Goal: Task Accomplishment & Management: Manage account settings

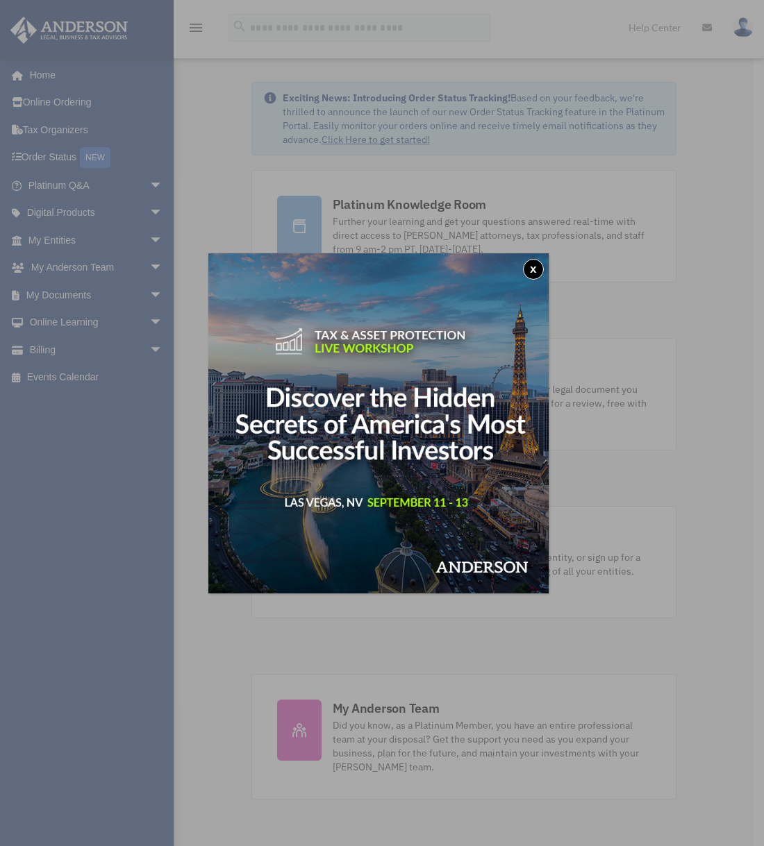
click at [538, 266] on button "x" at bounding box center [533, 269] width 21 height 21
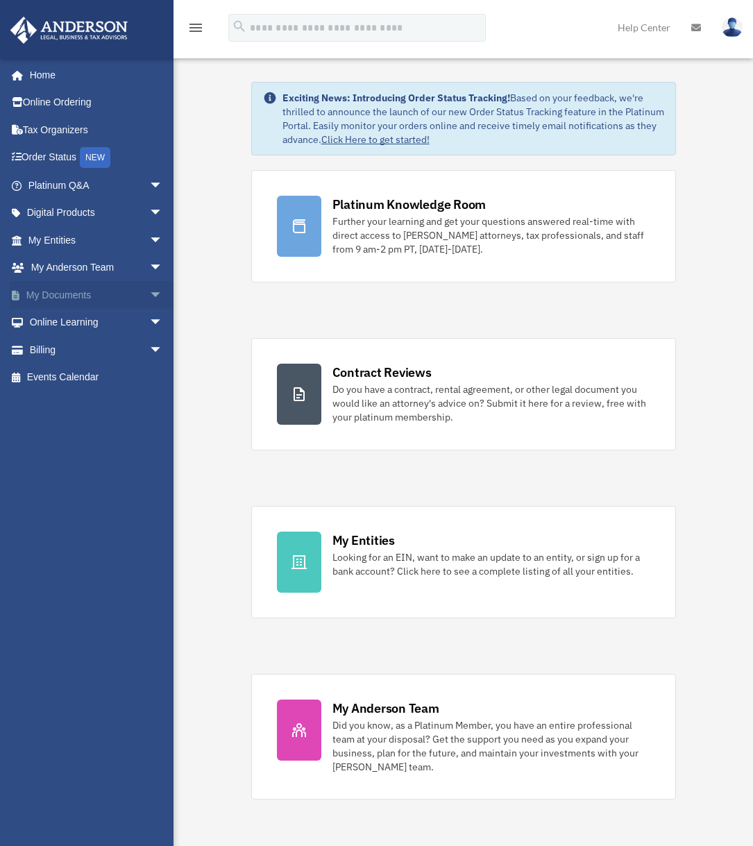
click at [64, 289] on link "My Documents arrow_drop_down" at bounding box center [97, 295] width 174 height 28
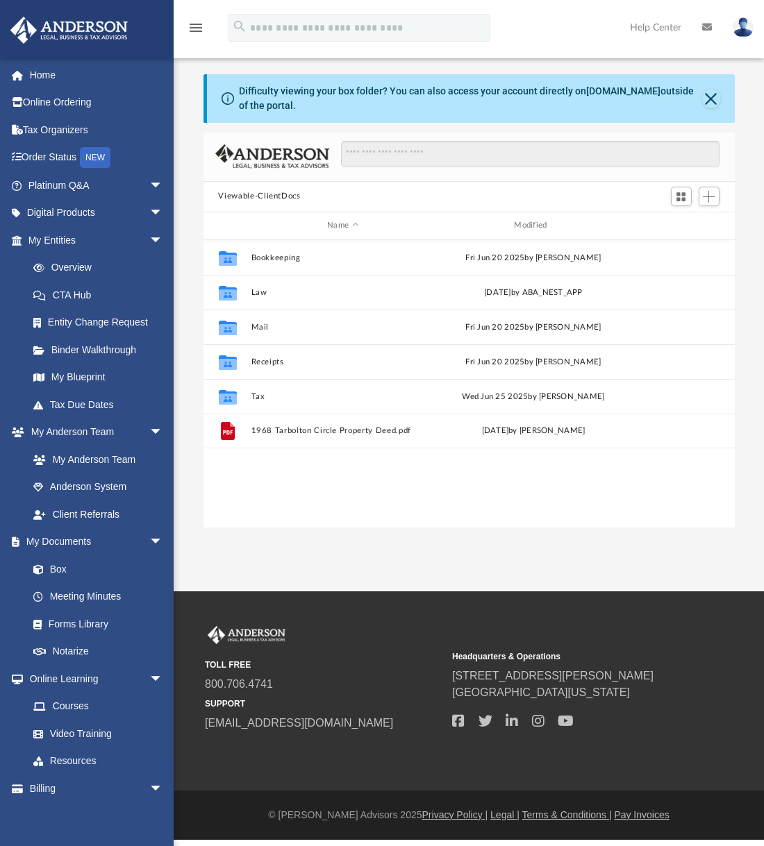
scroll to position [306, 521]
click at [66, 565] on link "Box" at bounding box center [101, 569] width 165 height 28
click at [56, 569] on link "Box" at bounding box center [101, 569] width 165 height 28
click at [57, 569] on link "Box" at bounding box center [101, 569] width 165 height 28
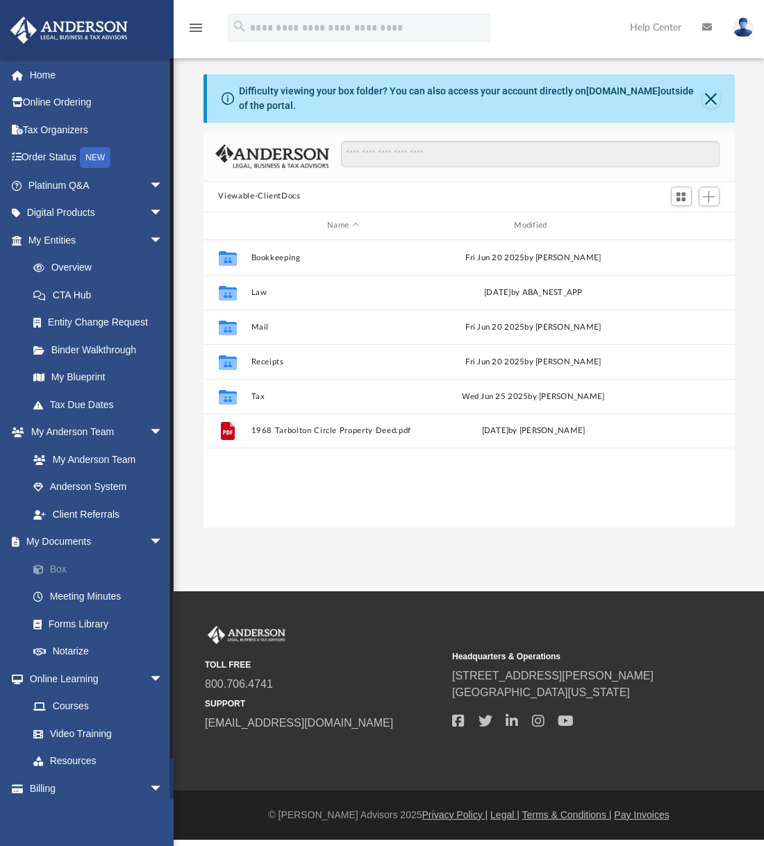
click at [57, 569] on link "Box" at bounding box center [101, 569] width 165 height 28
click at [707, 103] on button "Close" at bounding box center [710, 98] width 17 height 19
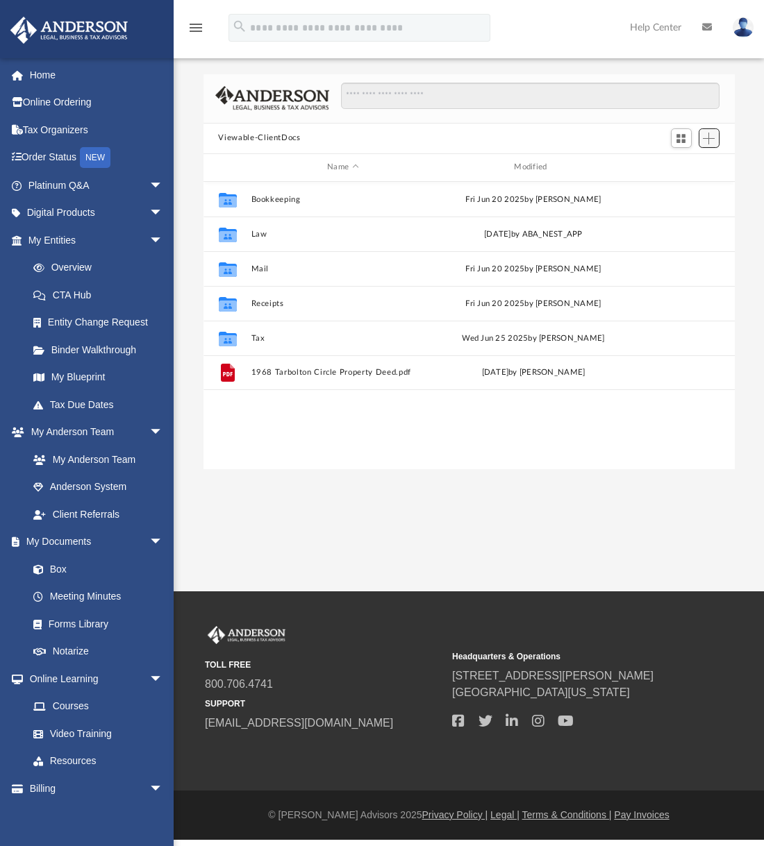
click at [708, 137] on span "Add" at bounding box center [709, 139] width 12 height 12
click at [682, 169] on li "Upload" at bounding box center [689, 166] width 44 height 15
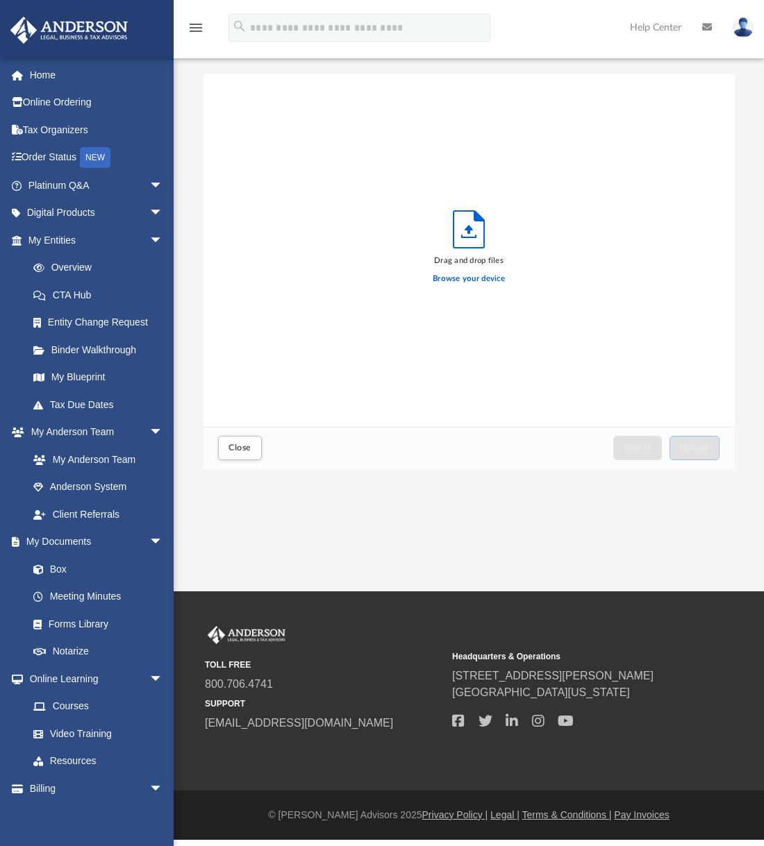
scroll to position [342, 521]
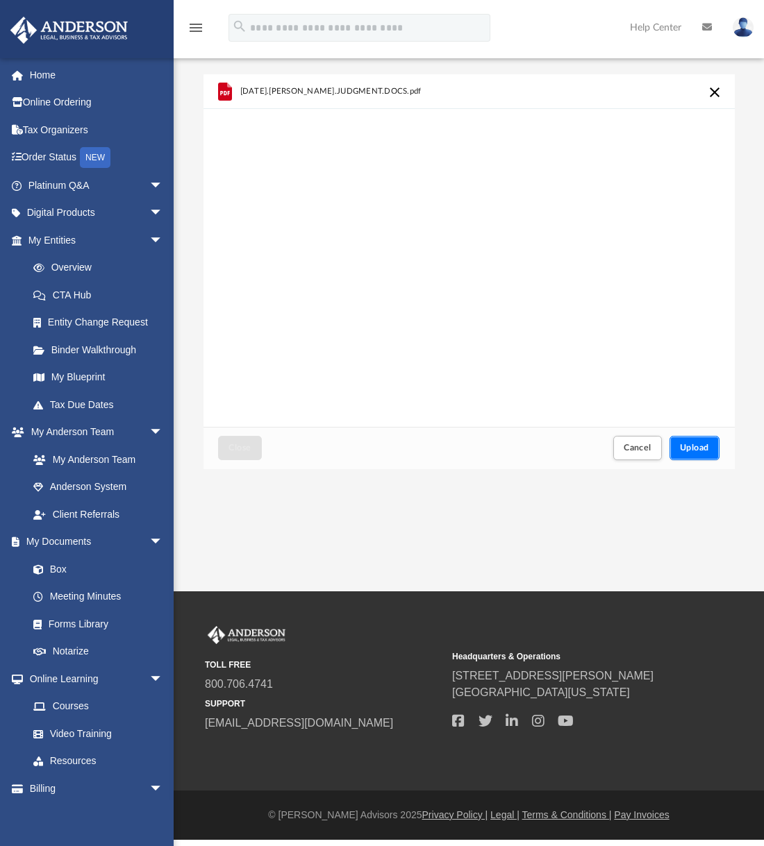
click at [703, 448] on span "Upload" at bounding box center [694, 448] width 29 height 8
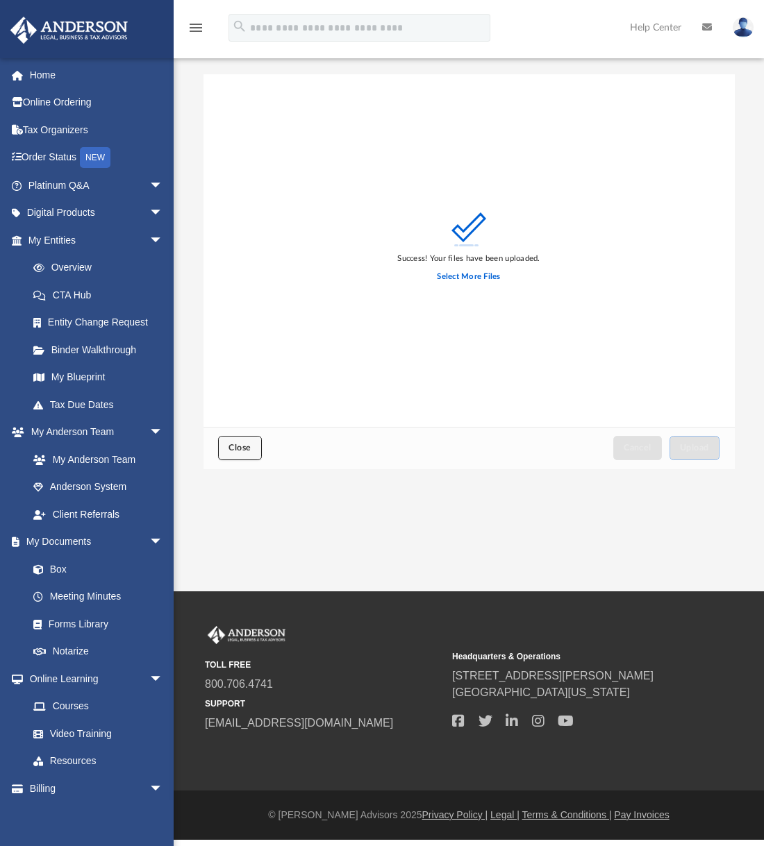
click at [233, 449] on span "Close" at bounding box center [239, 448] width 22 height 8
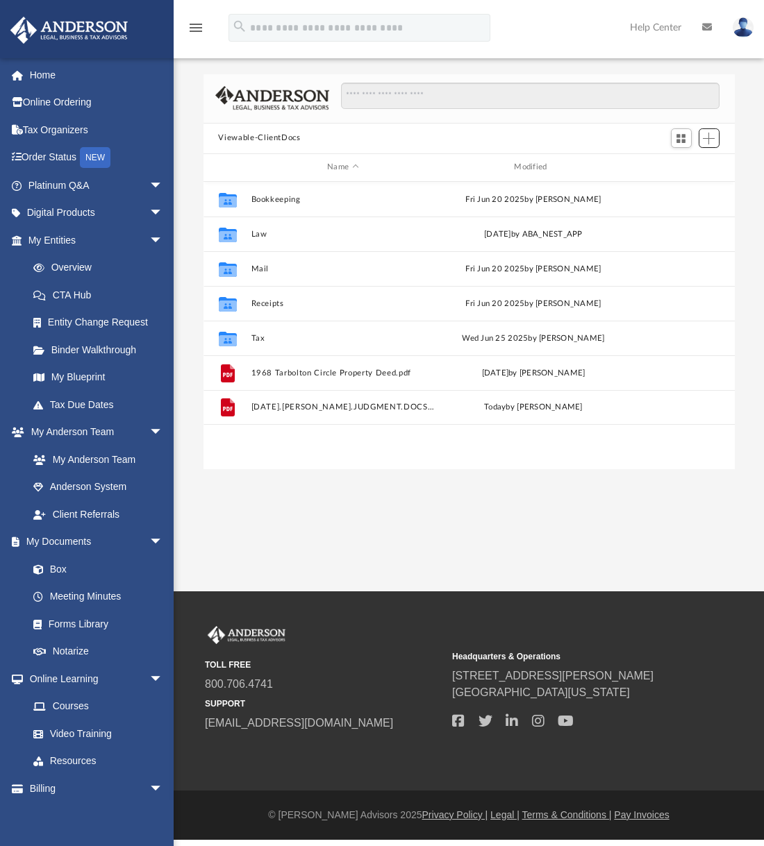
scroll to position [306, 521]
click at [149, 783] on span "arrow_drop_down" at bounding box center [163, 789] width 28 height 28
click at [35, 784] on link "Billing arrow_drop_up" at bounding box center [97, 789] width 174 height 28
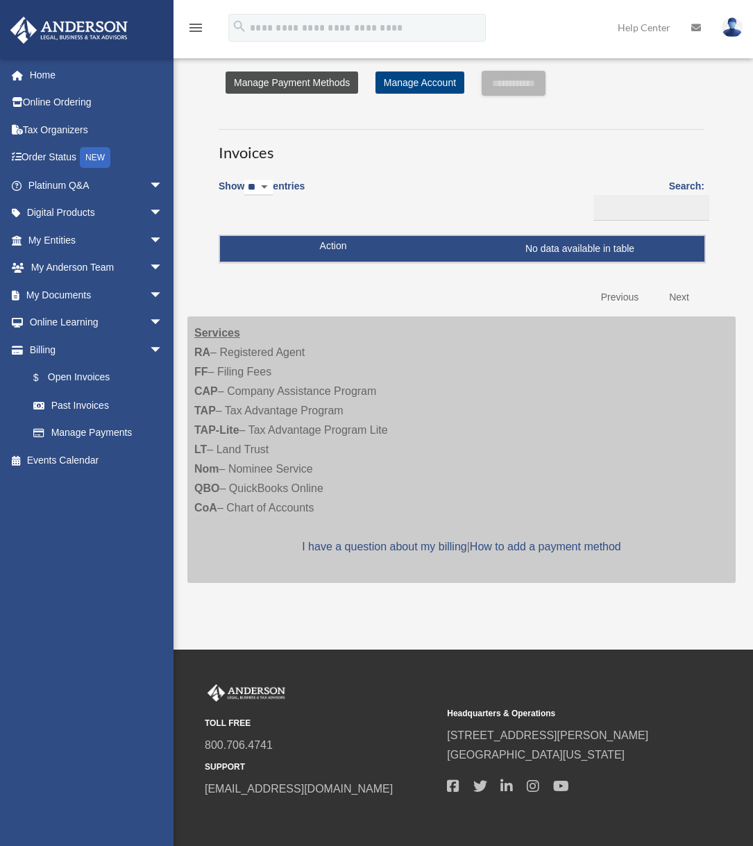
click at [339, 78] on link "Manage Payment Methods" at bounding box center [292, 83] width 133 height 22
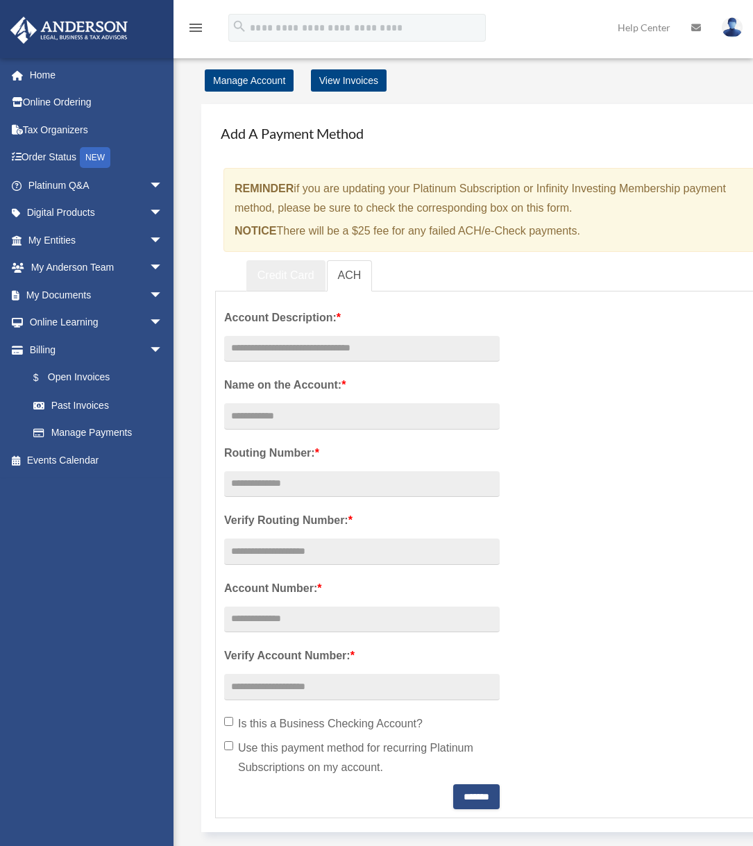
click at [304, 278] on link "Credit Card" at bounding box center [285, 275] width 79 height 31
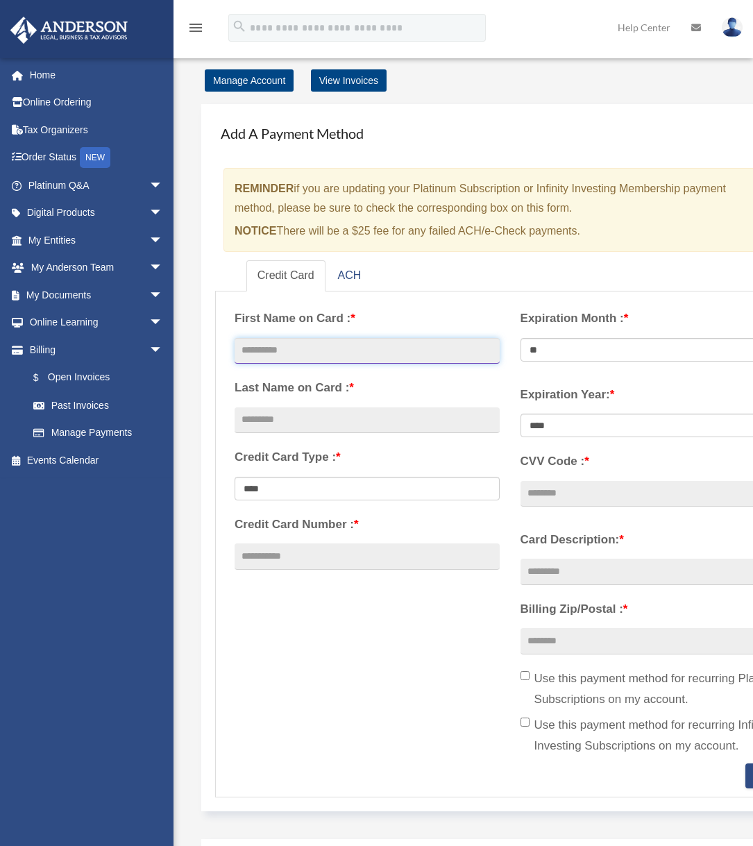
click at [444, 351] on input "text" at bounding box center [367, 351] width 265 height 26
type input "*****"
click at [417, 425] on input "text" at bounding box center [367, 421] width 265 height 26
type input "***"
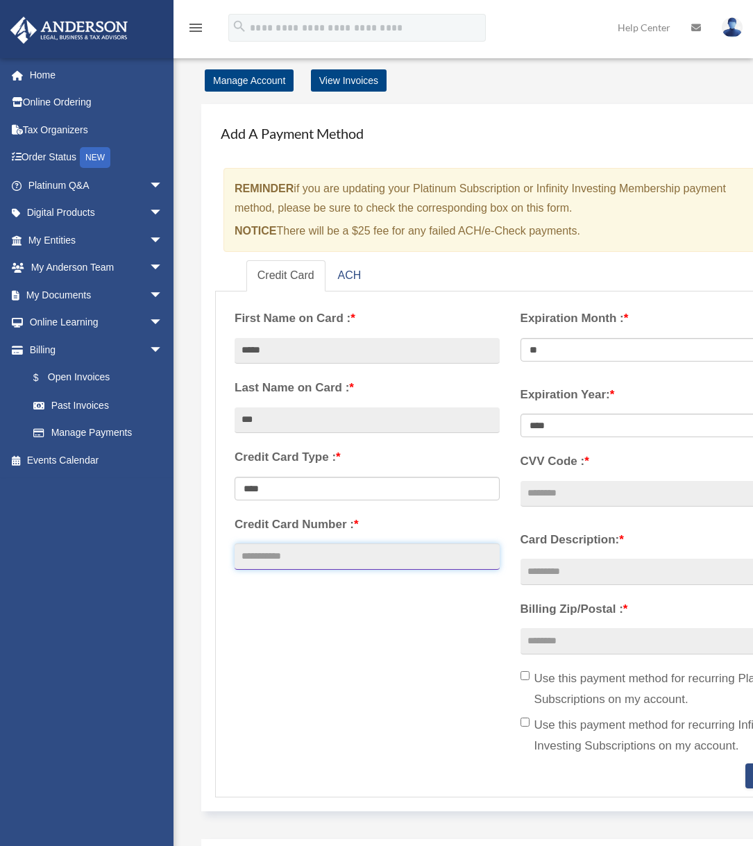
click at [366, 555] on input "Credit Card Number : *" at bounding box center [367, 557] width 265 height 26
click at [274, 81] on link "Manage Account" at bounding box center [249, 80] width 89 height 22
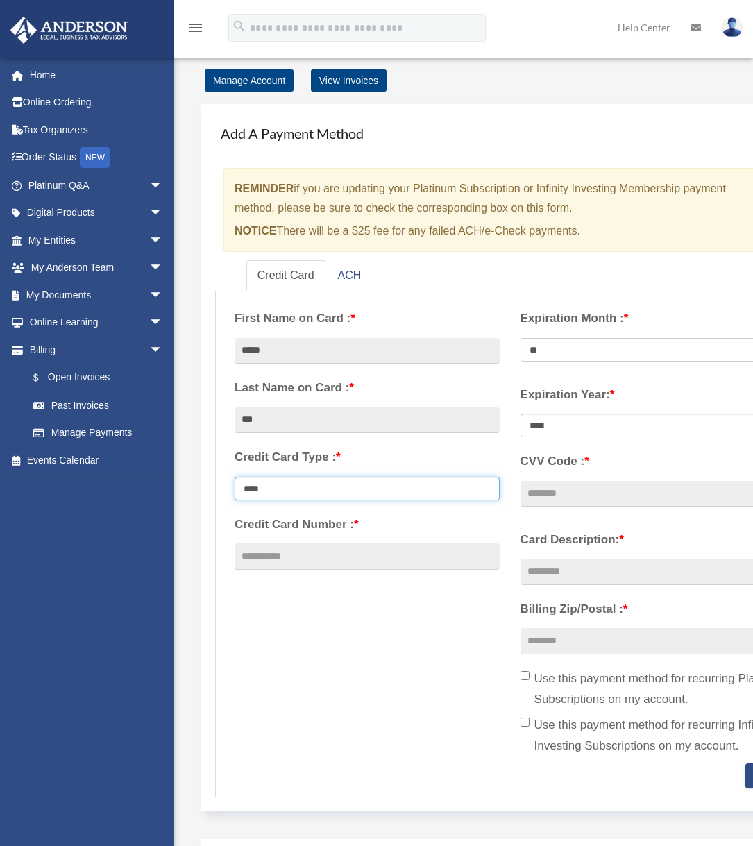
click at [417, 484] on select "**********" at bounding box center [367, 489] width 265 height 24
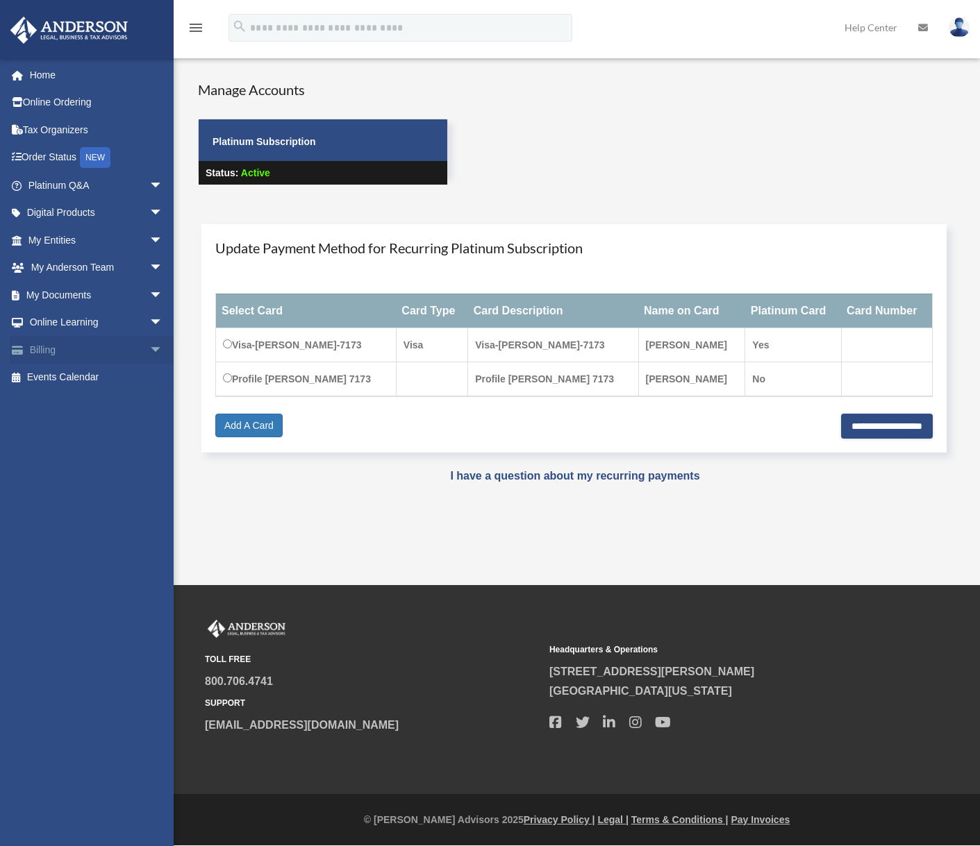
click at [47, 349] on link "Billing arrow_drop_down" at bounding box center [97, 350] width 174 height 28
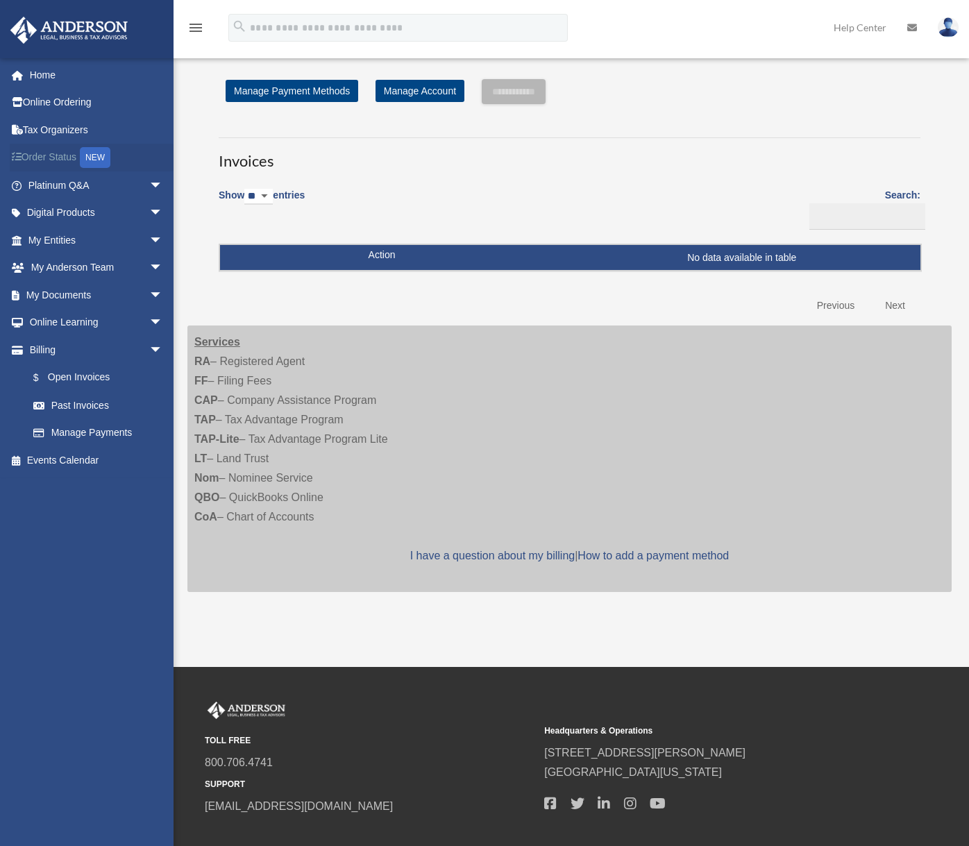
click at [62, 155] on link "Order Status NEW" at bounding box center [97, 158] width 174 height 28
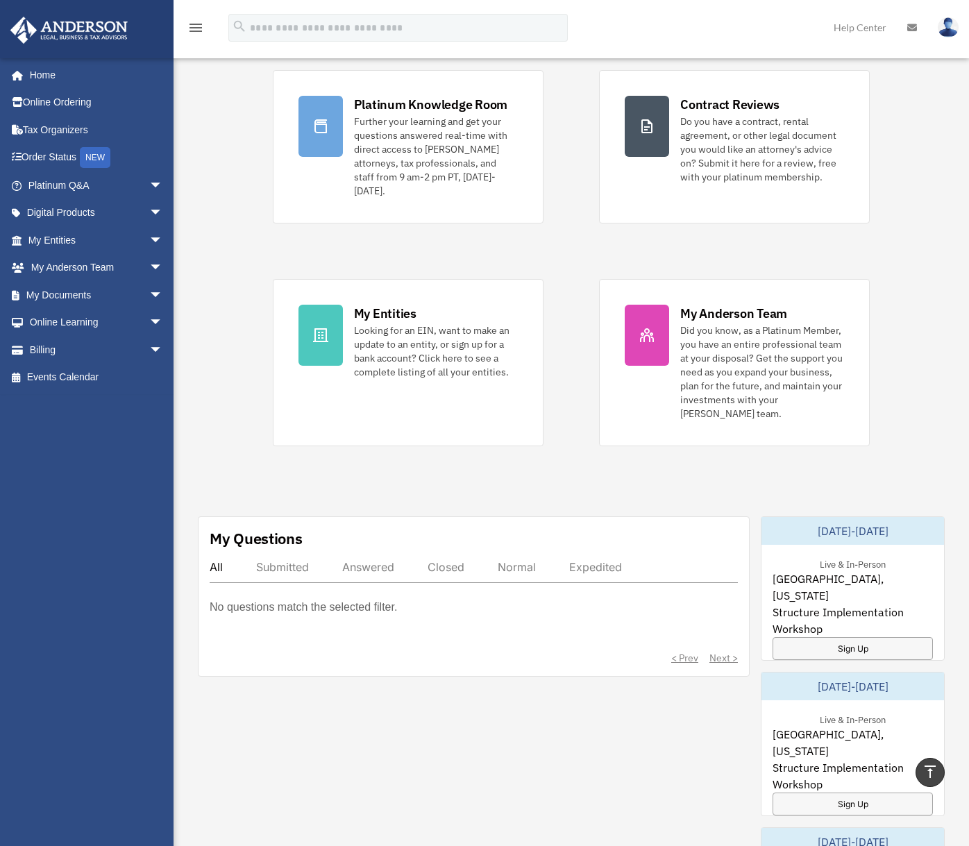
scroll to position [4, 0]
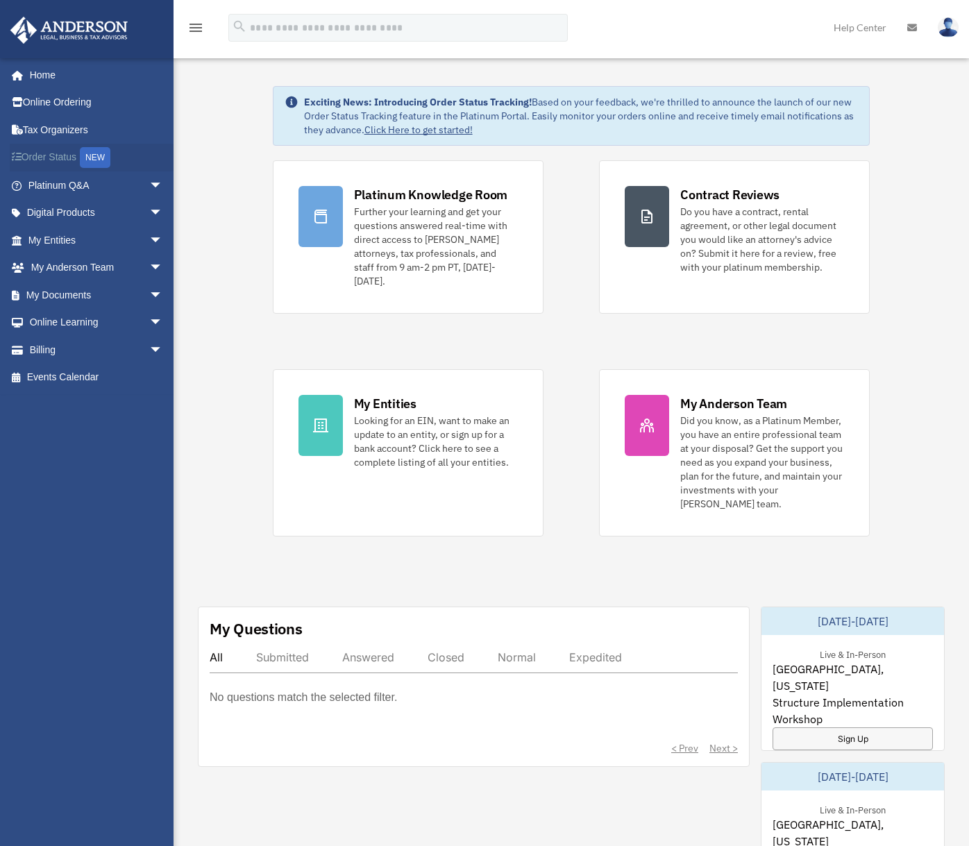
click at [57, 156] on link "Order Status NEW" at bounding box center [97, 158] width 174 height 28
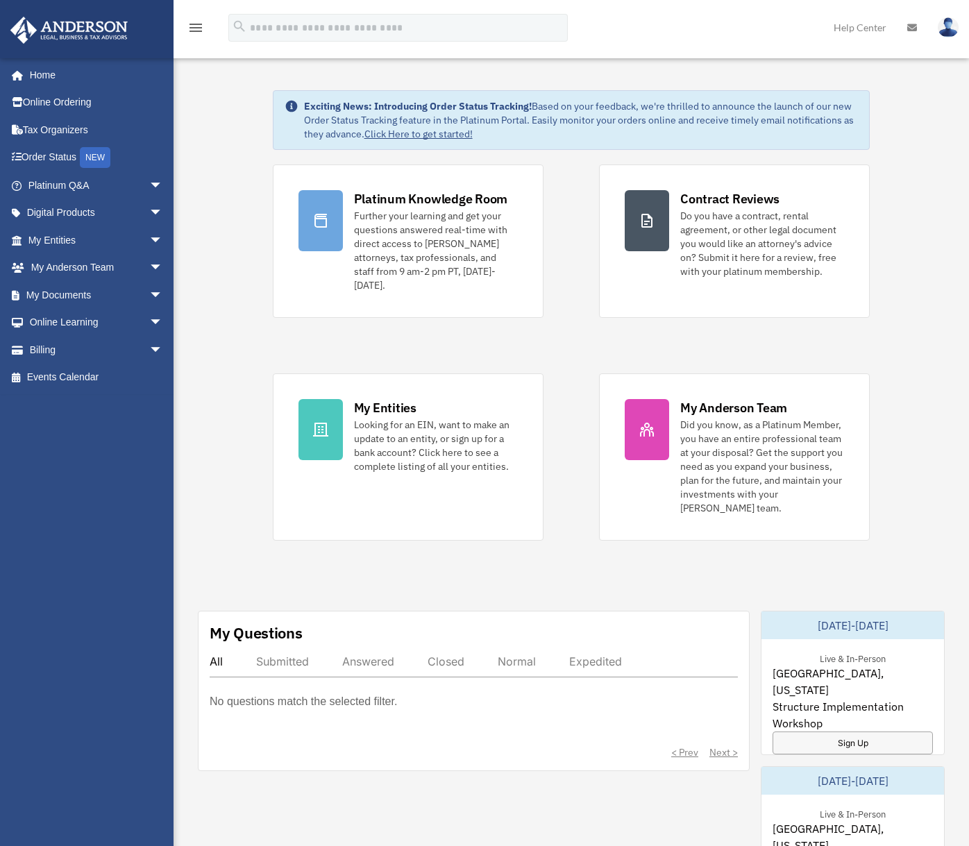
click at [218, 140] on div "Exciting News: Introducing Order Status Tracking! Based on your feedback, we're…" at bounding box center [571, 751] width 817 height 1391
click at [956, 29] on img at bounding box center [948, 27] width 21 height 20
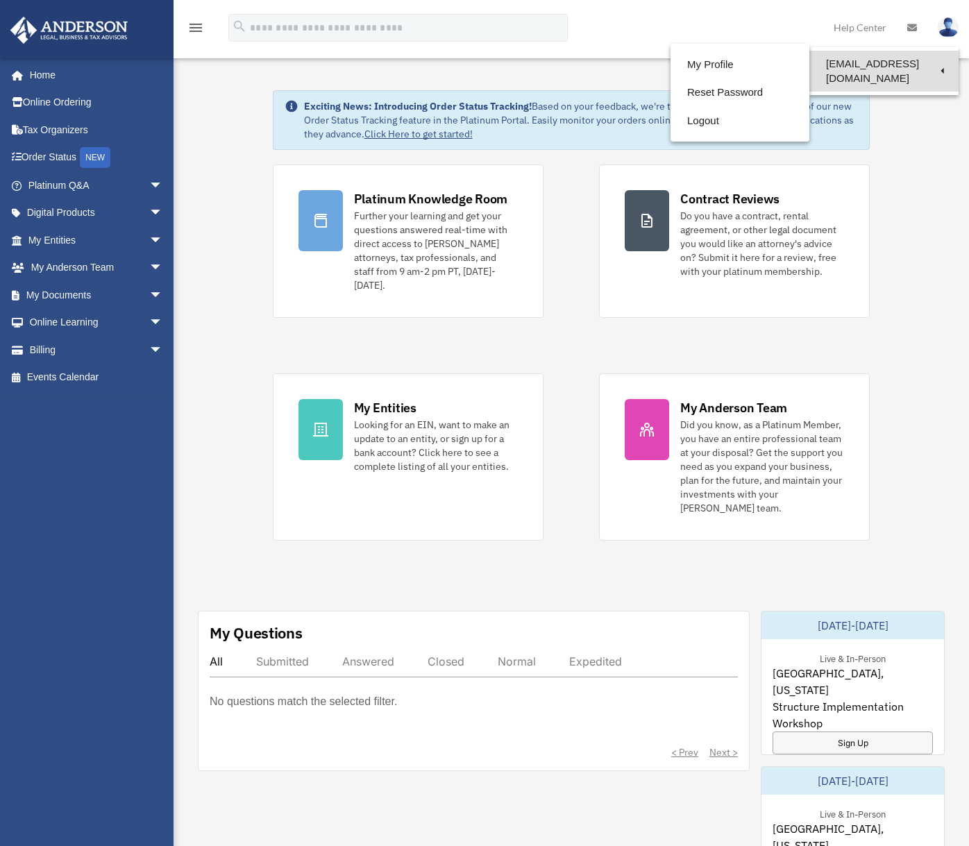
click at [892, 59] on link "[EMAIL_ADDRESS][DOMAIN_NAME]" at bounding box center [884, 71] width 149 height 41
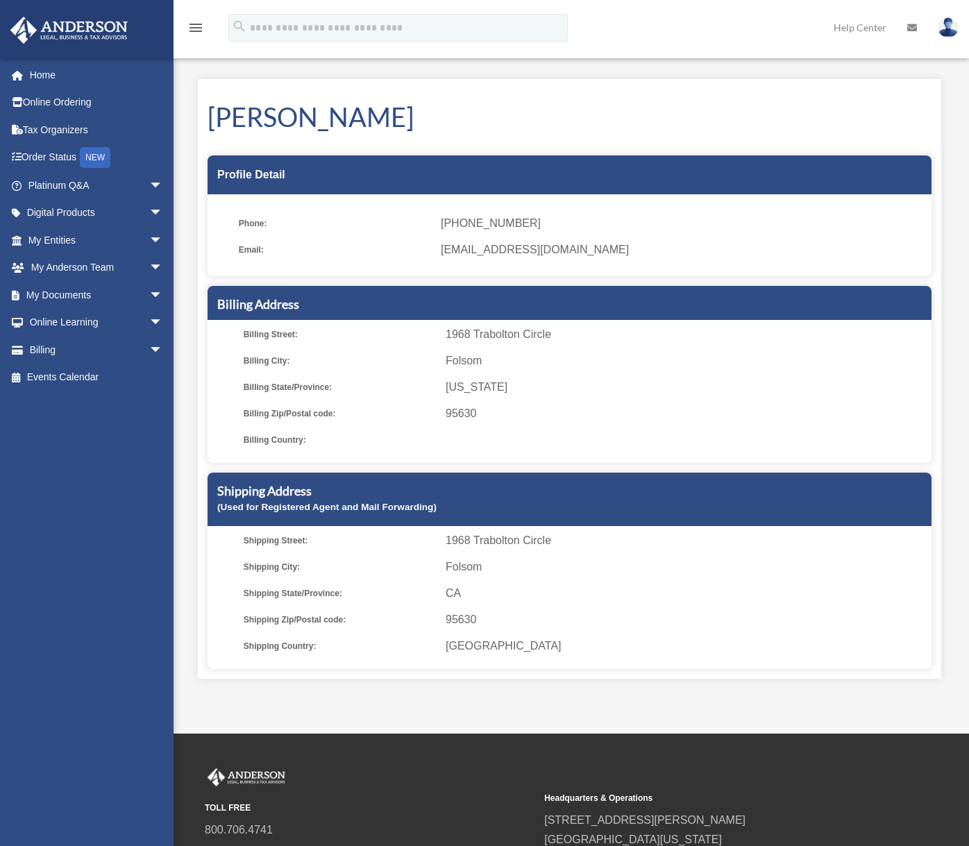
click at [33, 28] on img at bounding box center [69, 30] width 126 height 27
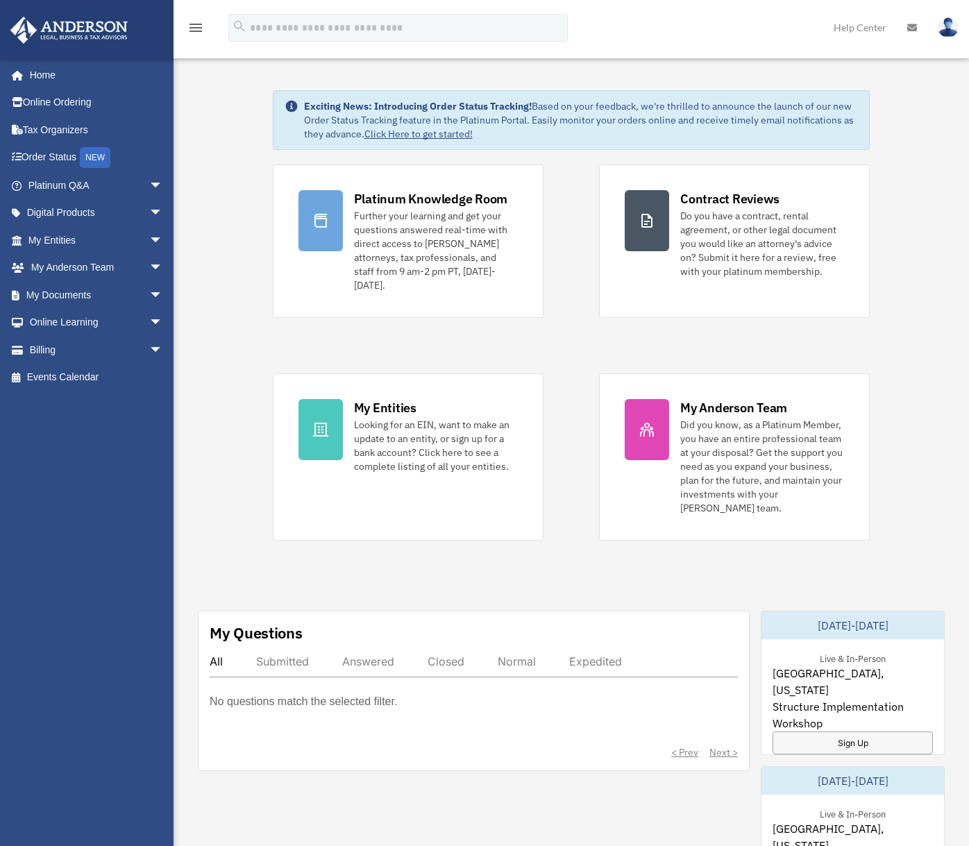
click at [946, 31] on img at bounding box center [948, 27] width 21 height 20
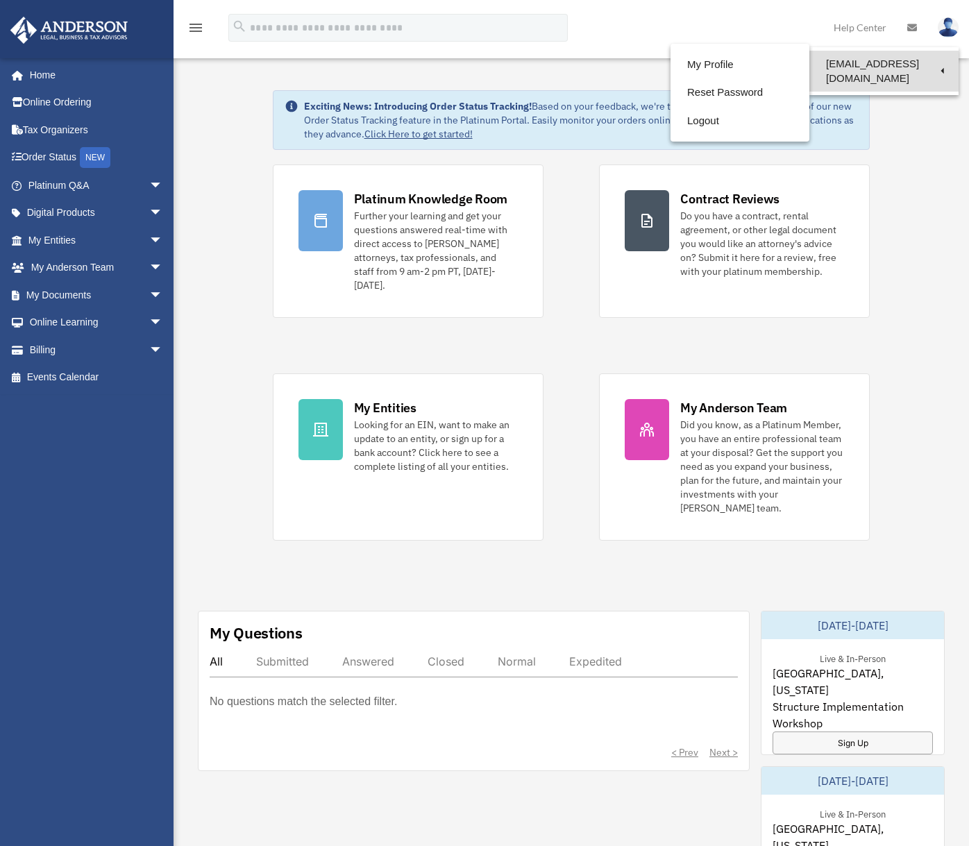
click at [896, 65] on link "[EMAIL_ADDRESS][DOMAIN_NAME]" at bounding box center [884, 71] width 149 height 41
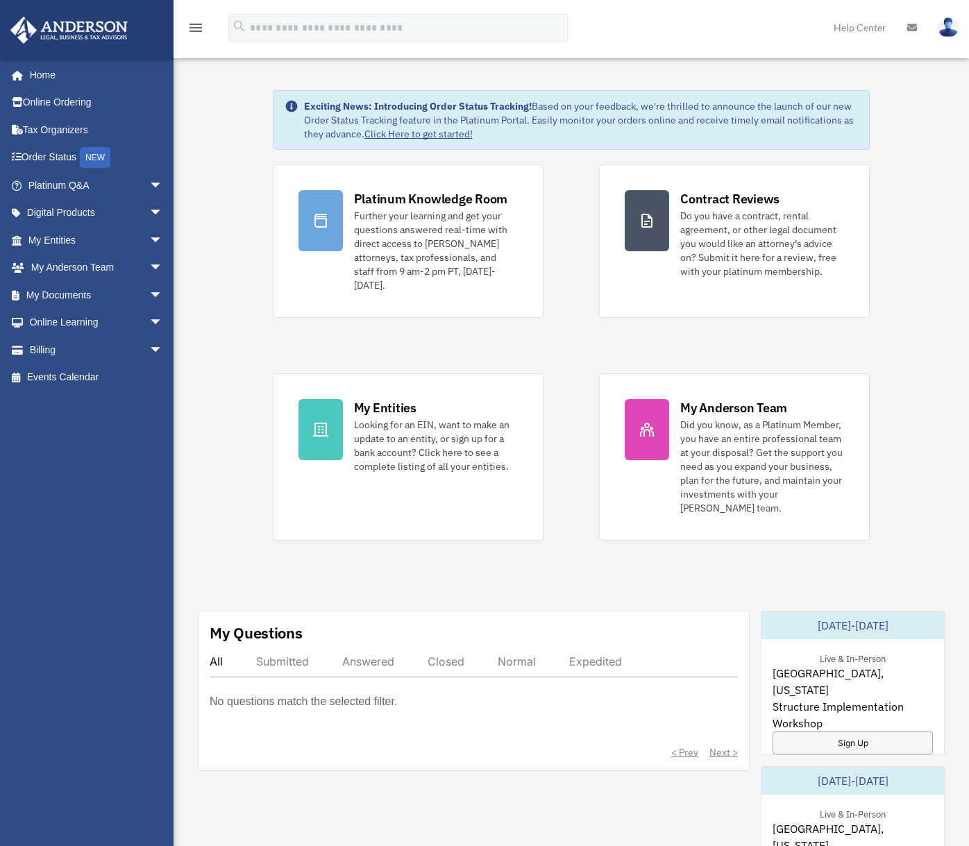
click at [953, 34] on img at bounding box center [948, 27] width 21 height 20
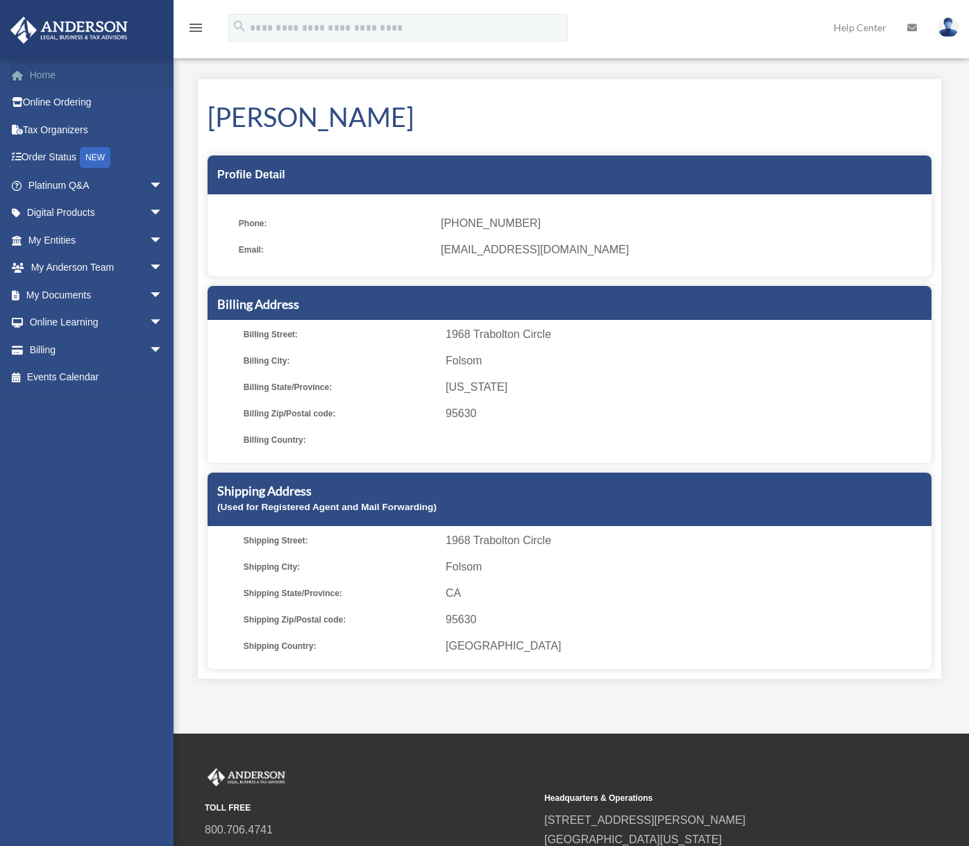
click at [49, 74] on link "Home" at bounding box center [97, 75] width 174 height 28
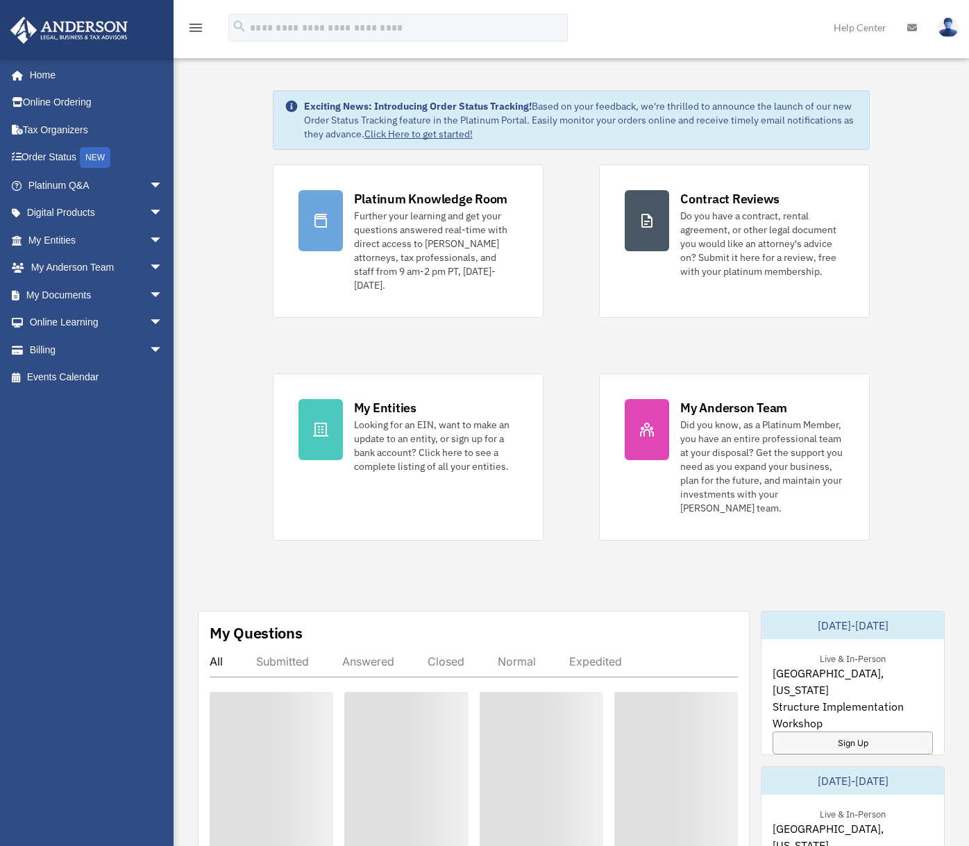
click at [946, 23] on img at bounding box center [948, 27] width 21 height 20
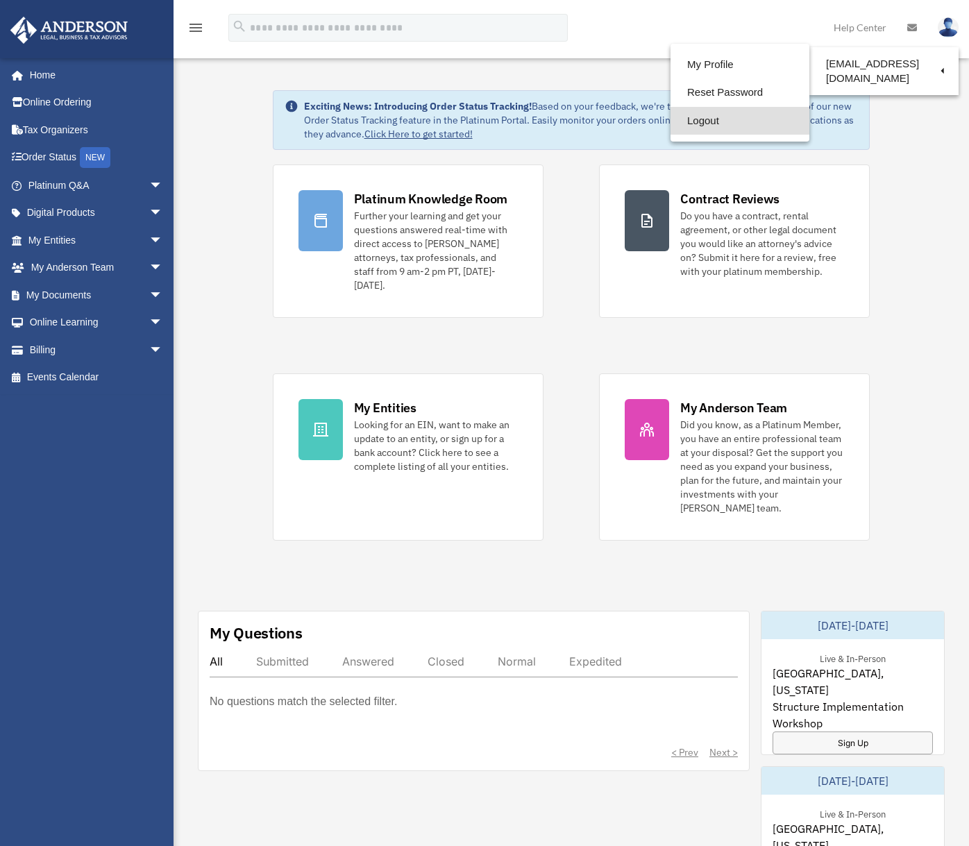
click at [725, 123] on link "Logout" at bounding box center [740, 121] width 139 height 28
